Goal: Task Accomplishment & Management: Manage account settings

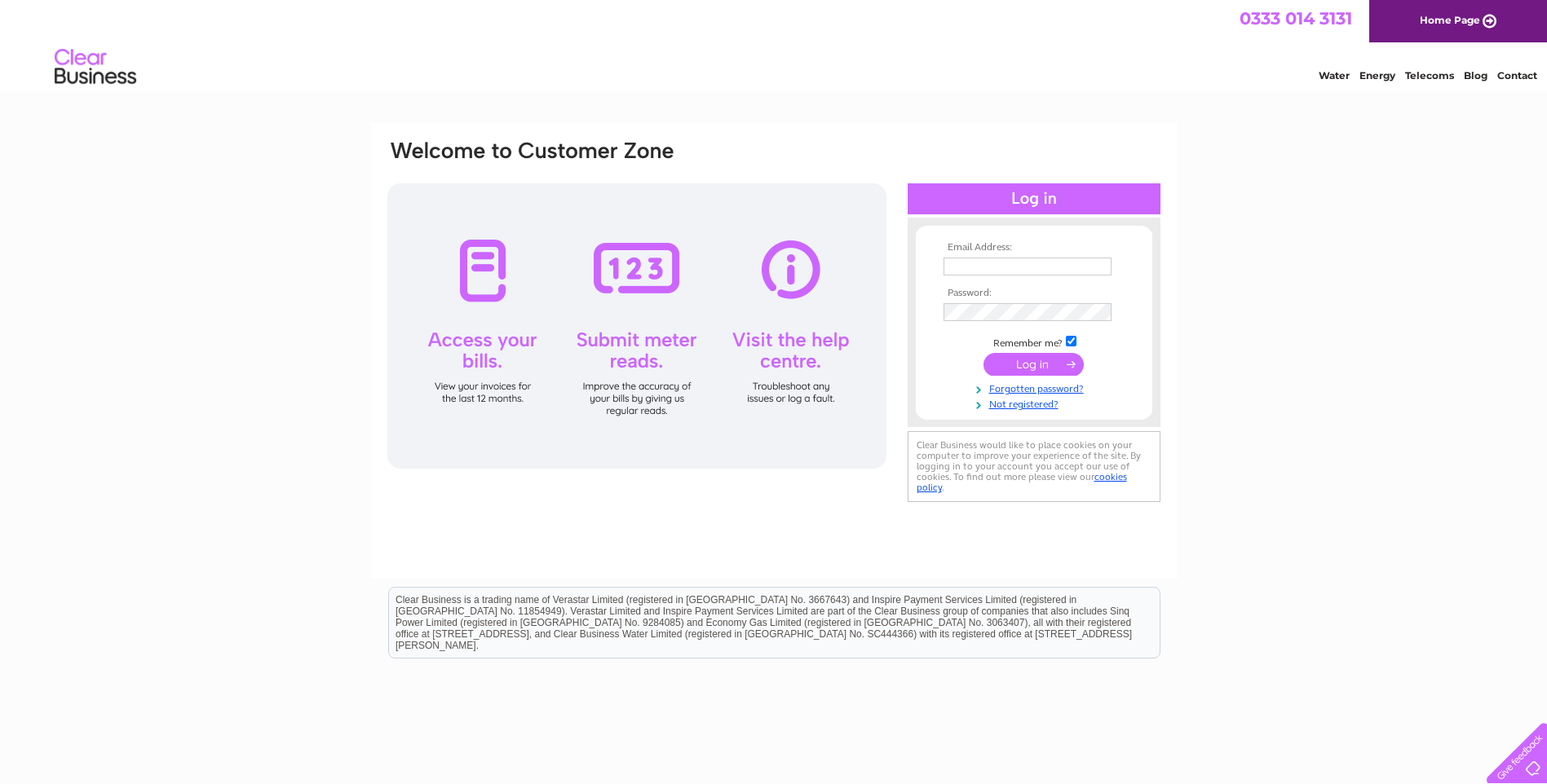
type input "[EMAIL_ADDRESS][DOMAIN_NAME]"
click at [1022, 358] on input "submit" at bounding box center [1034, 364] width 101 height 23
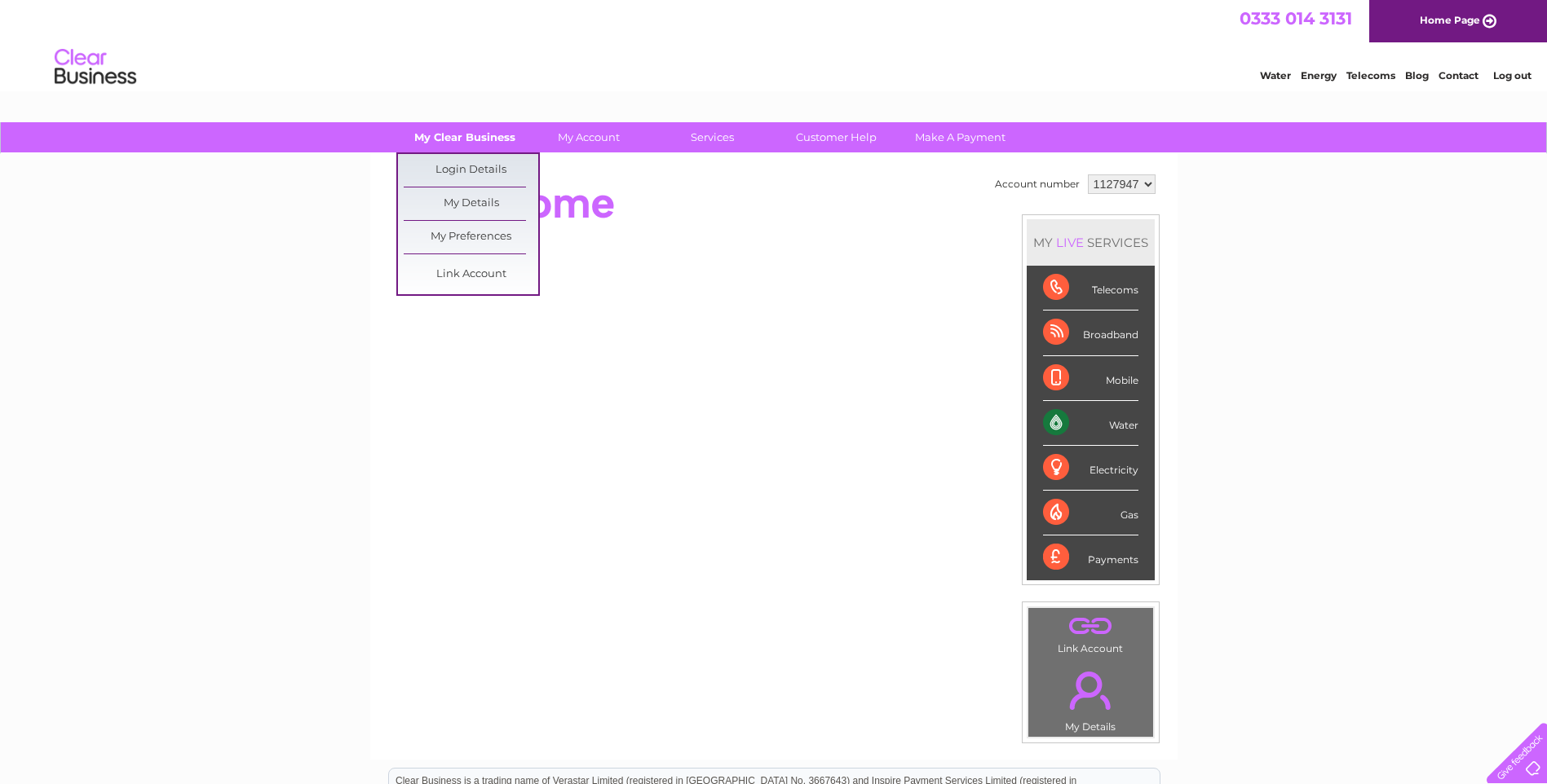
click at [457, 136] on link "My Clear Business" at bounding box center [464, 137] width 135 height 30
click at [467, 172] on link "Login Details" at bounding box center [471, 170] width 135 height 33
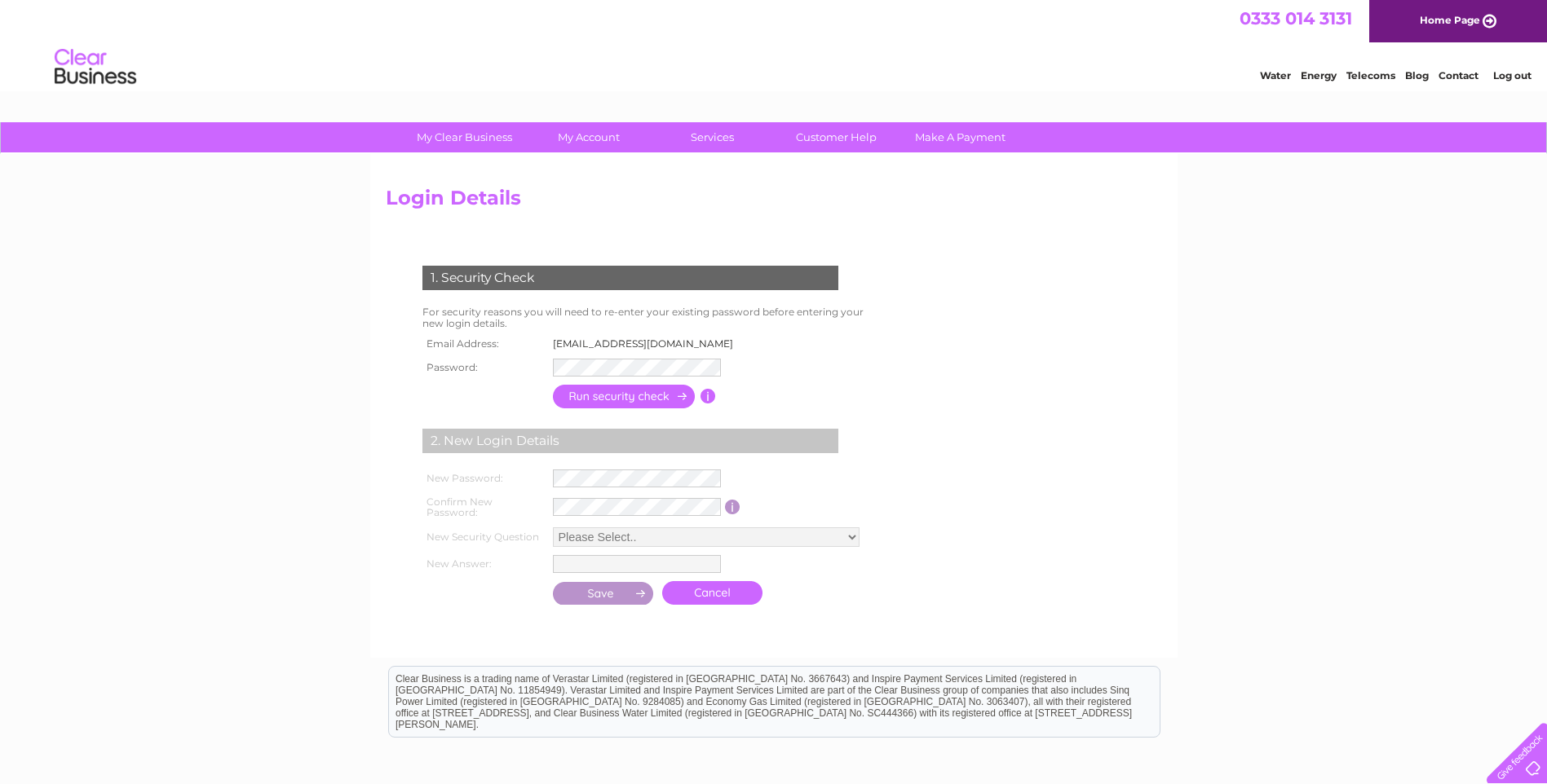
click at [615, 409] on td at bounding box center [624, 396] width 152 height 32
click at [675, 401] on input "button" at bounding box center [624, 396] width 143 height 23
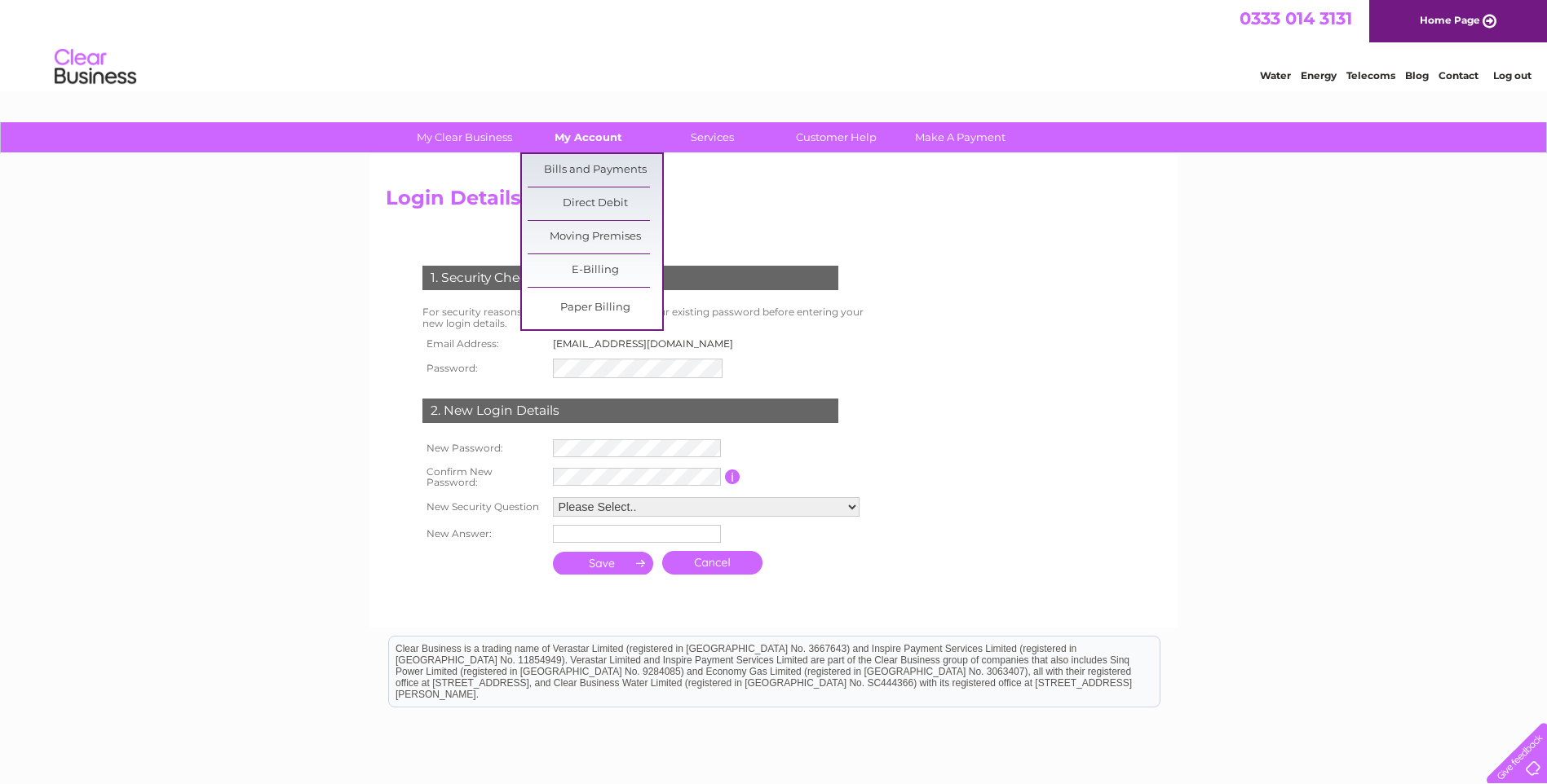
click at [577, 145] on link "My Account" at bounding box center [588, 137] width 135 height 30
click at [579, 173] on link "Bills and Payments" at bounding box center [595, 170] width 135 height 33
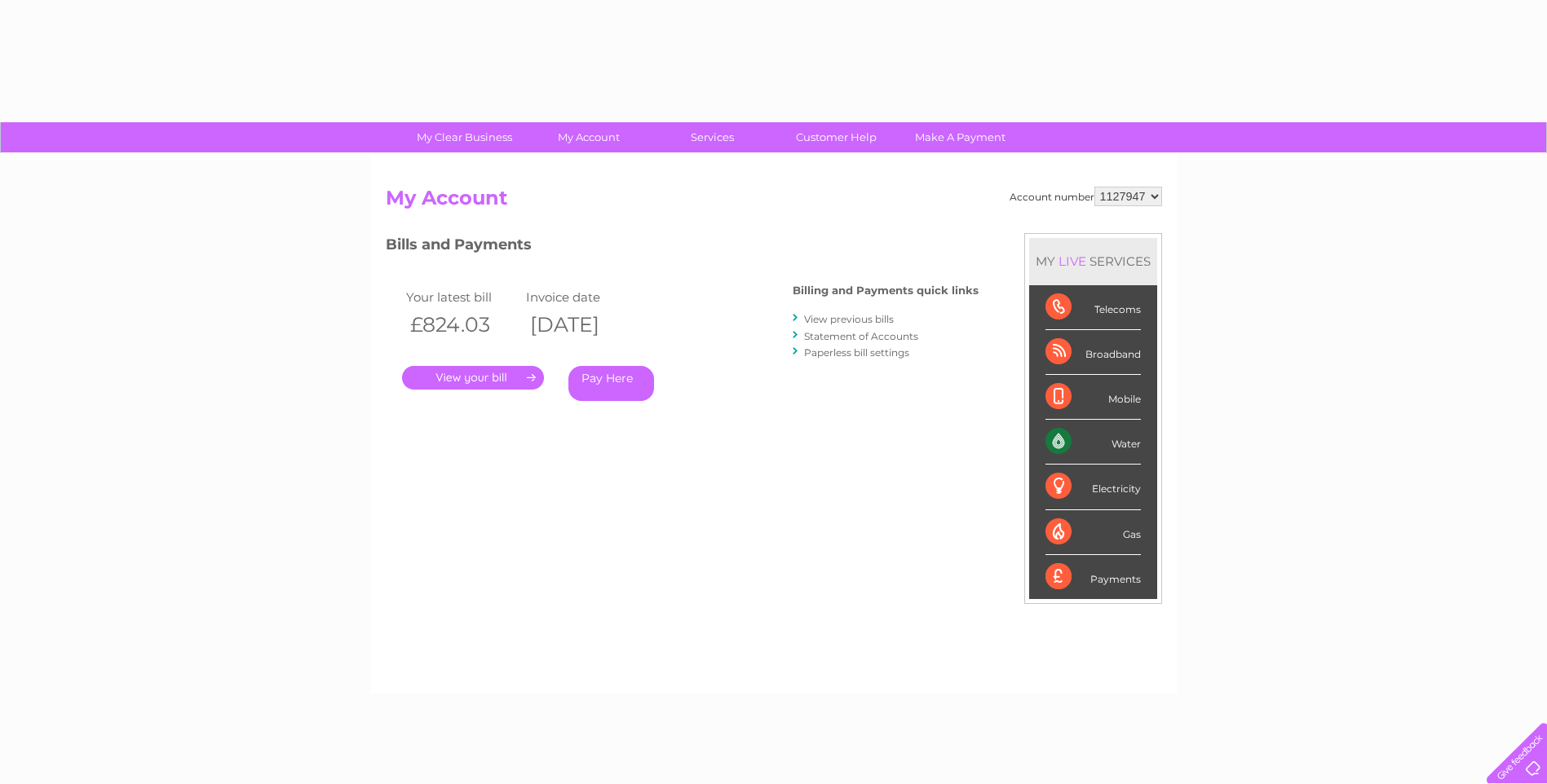
click at [504, 380] on link "." at bounding box center [473, 378] width 142 height 23
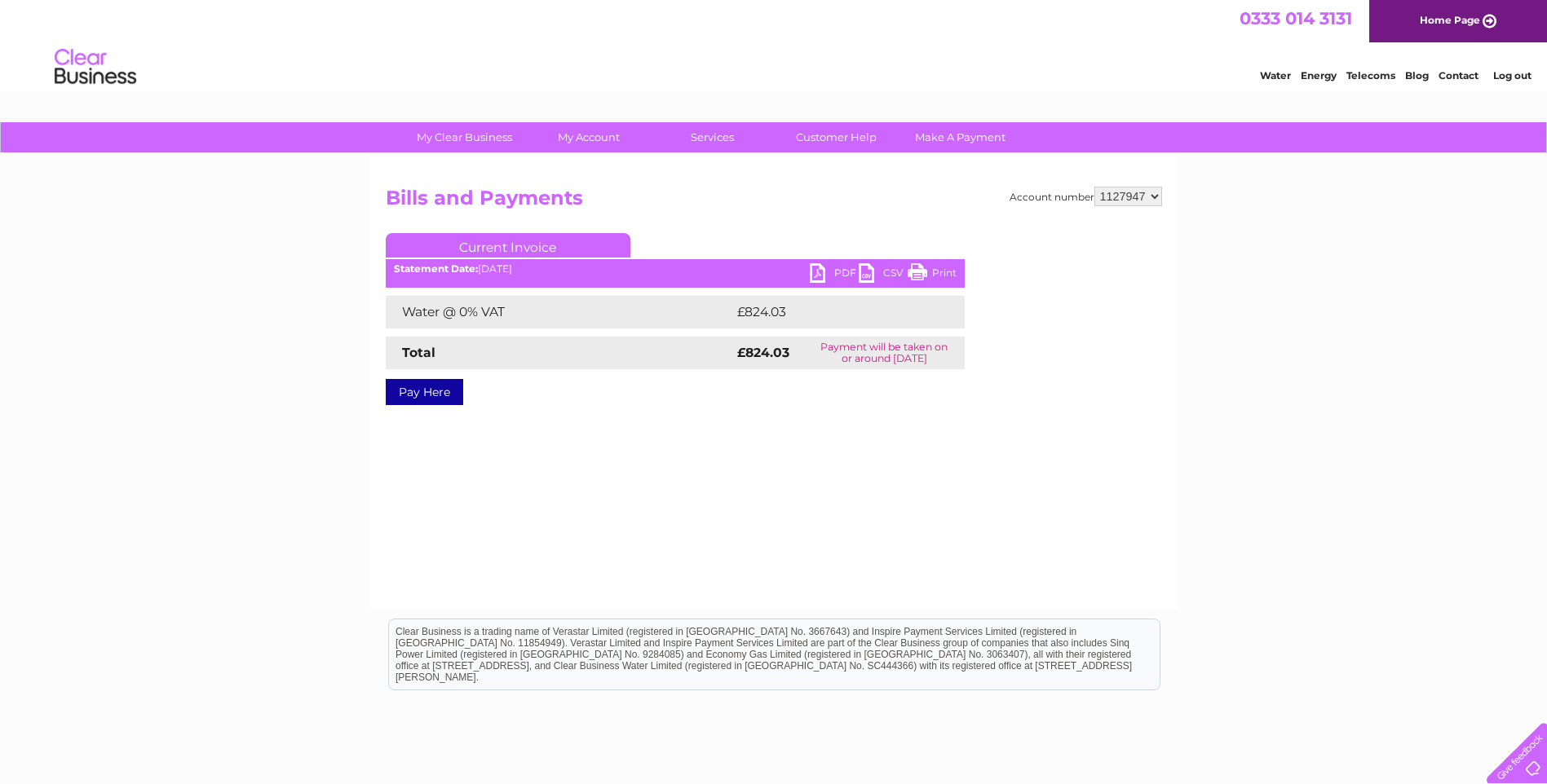
click at [819, 271] on link "PDF" at bounding box center [834, 275] width 49 height 23
